Goal: Find specific page/section: Find specific page/section

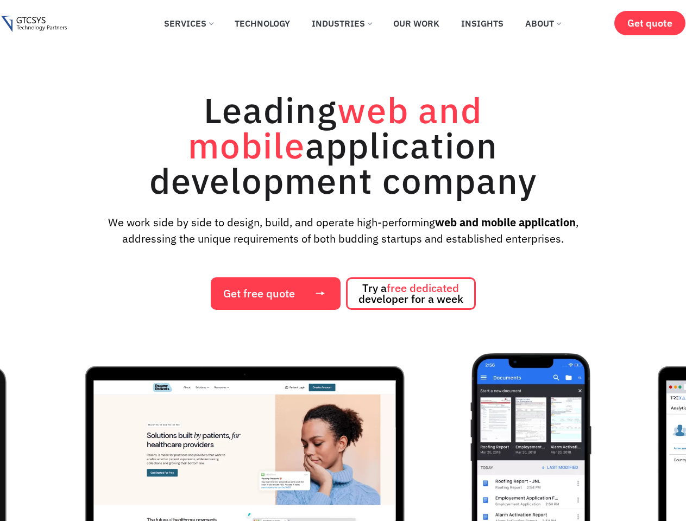
click at [343, 261] on div "Leading web and mobile application development company We work side by side to …" at bounding box center [343, 201] width 664 height 218
click at [343, 437] on img "1 / 12" at bounding box center [244, 476] width 408 height 244
click at [343, 261] on div "Leading web and mobile application development company We work side by side to …" at bounding box center [343, 201] width 664 height 218
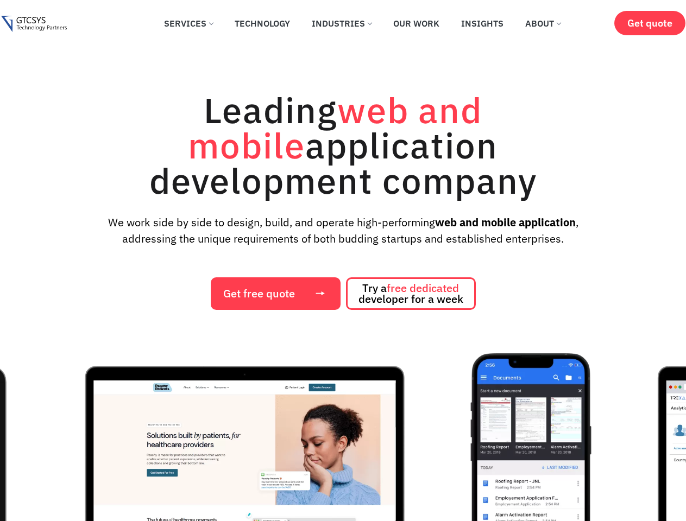
click at [343, 437] on img "1 / 12" at bounding box center [244, 476] width 408 height 244
